Goal: Task Accomplishment & Management: Complete application form

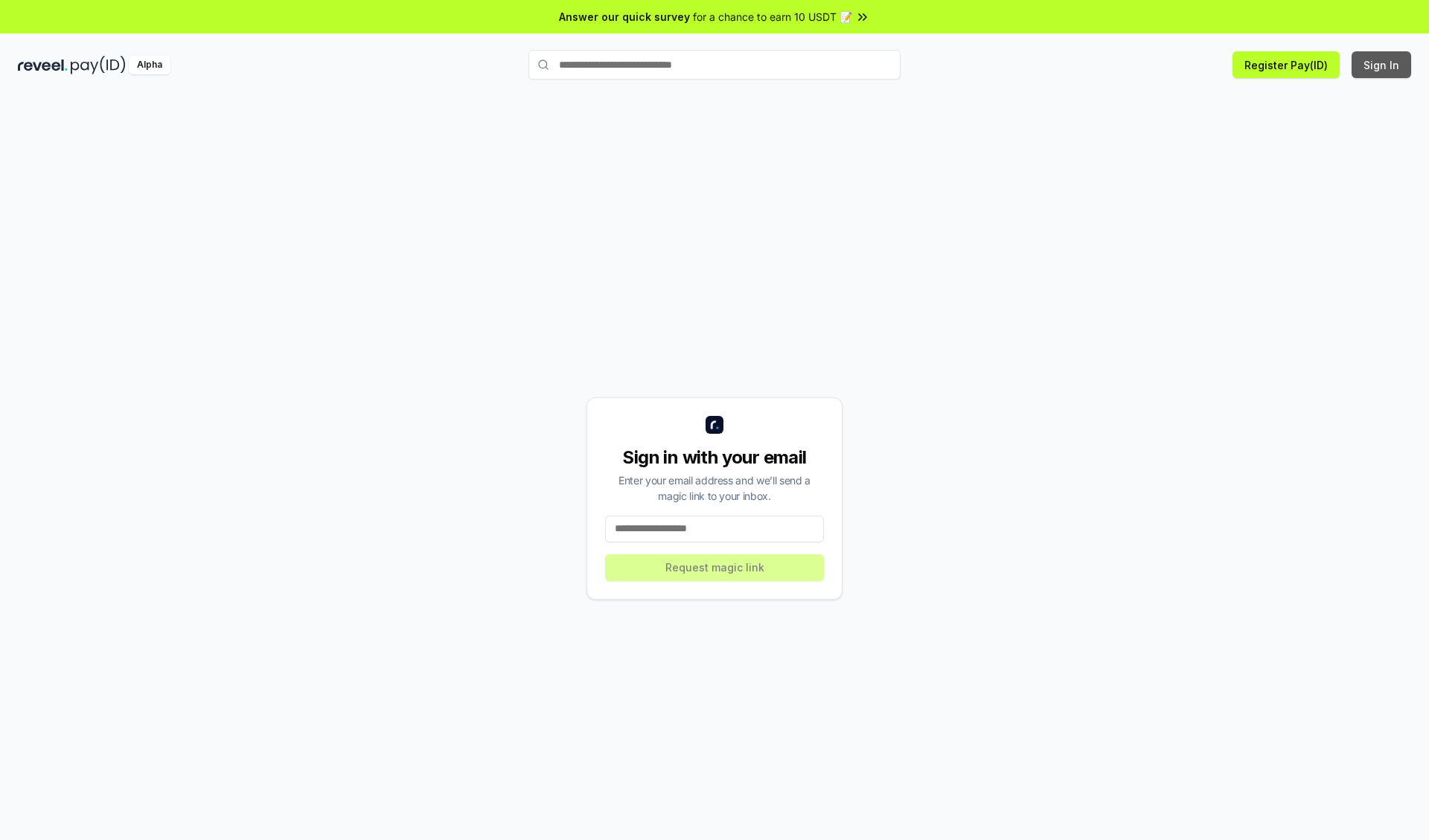
click at [1382, 64] on button "Sign In" at bounding box center [1381, 64] width 60 height 26
type input "**********"
click at [714, 567] on button "Request magic link" at bounding box center [714, 567] width 219 height 26
